Goal: Information Seeking & Learning: Check status

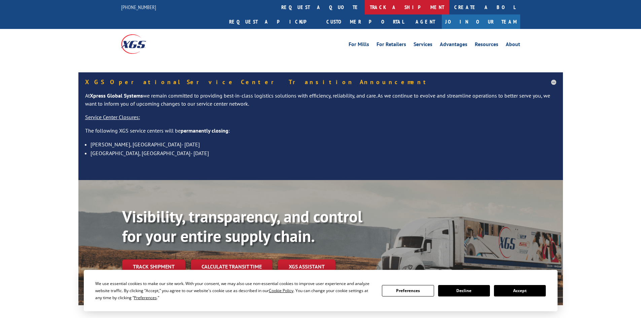
click at [365, 11] on link "track a shipment" at bounding box center [407, 7] width 84 height 14
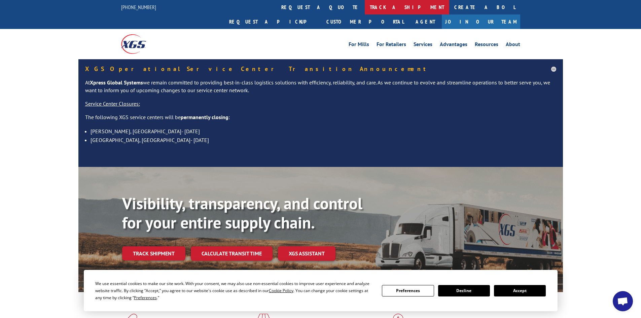
click at [365, 11] on link "track a shipment" at bounding box center [407, 7] width 84 height 14
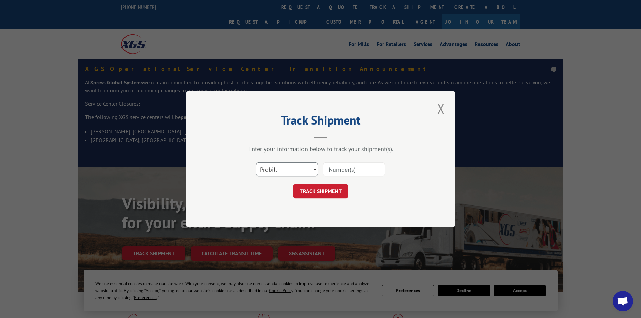
click at [278, 174] on select "Select category... Probill BOL PO" at bounding box center [287, 169] width 62 height 14
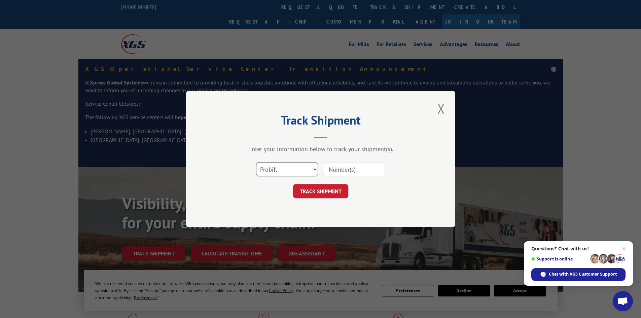
select select "bol"
click at [256, 162] on select "Select category... Probill BOL PO" at bounding box center [287, 169] width 62 height 14
click at [344, 172] on input at bounding box center [354, 169] width 62 height 14
paste input "4896194"
type input "4896194"
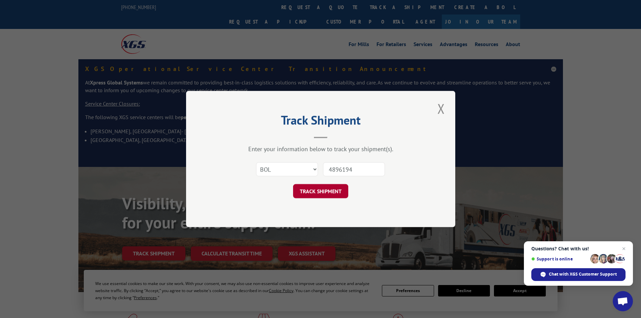
click at [333, 188] on button "TRACK SHIPMENT" at bounding box center [320, 191] width 55 height 14
